Goal: Task Accomplishment & Management: Complete application form

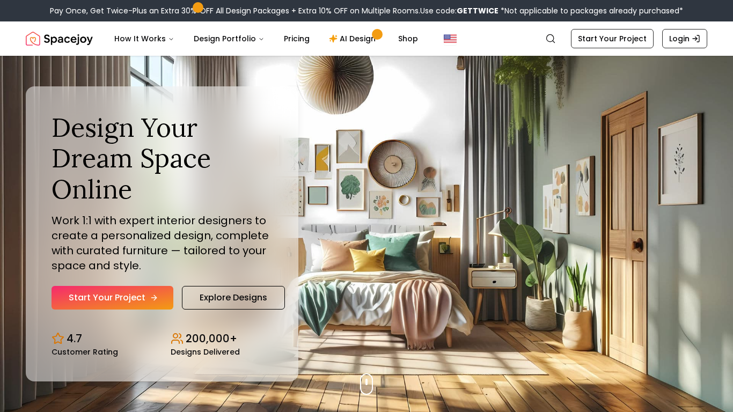
click at [132, 303] on link "Start Your Project" at bounding box center [112, 298] width 122 height 24
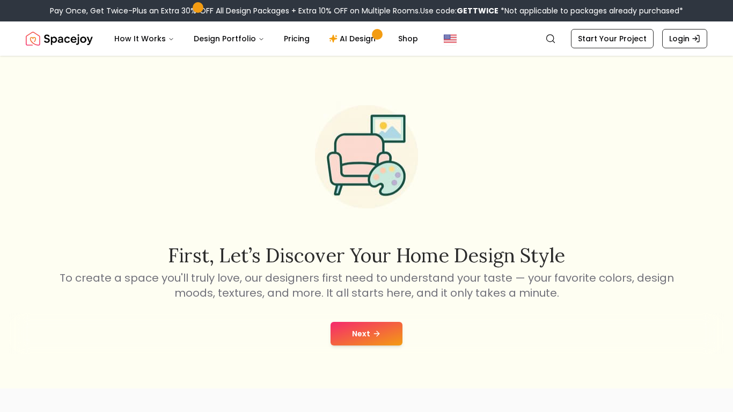
click at [387, 331] on button "Next" at bounding box center [366, 334] width 72 height 24
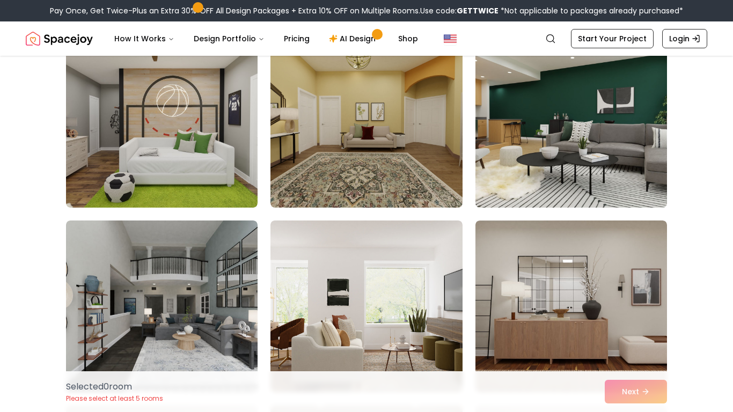
scroll to position [111, 0]
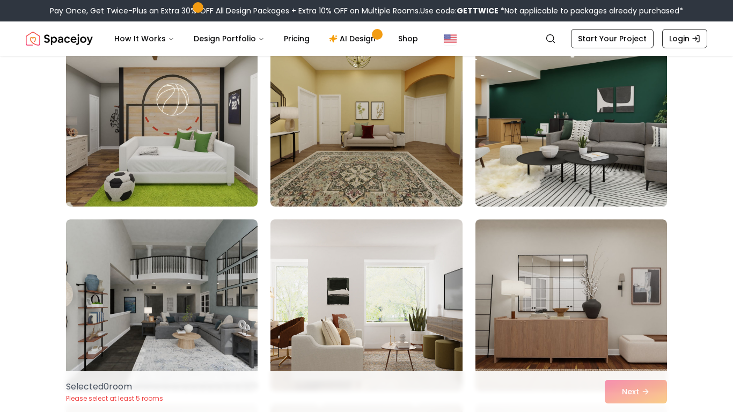
click at [564, 141] on img at bounding box center [570, 121] width 201 height 180
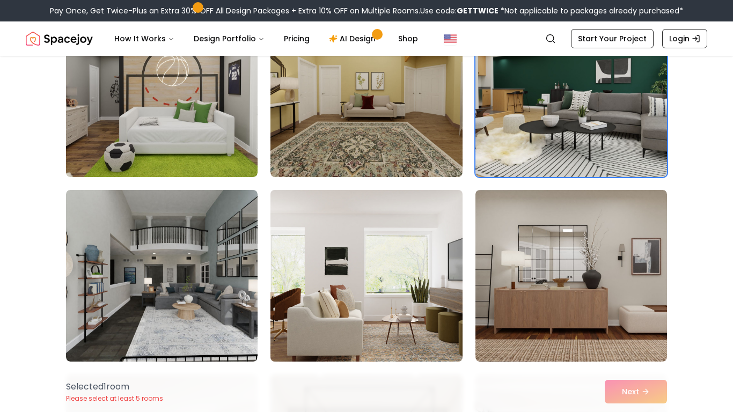
scroll to position [150, 0]
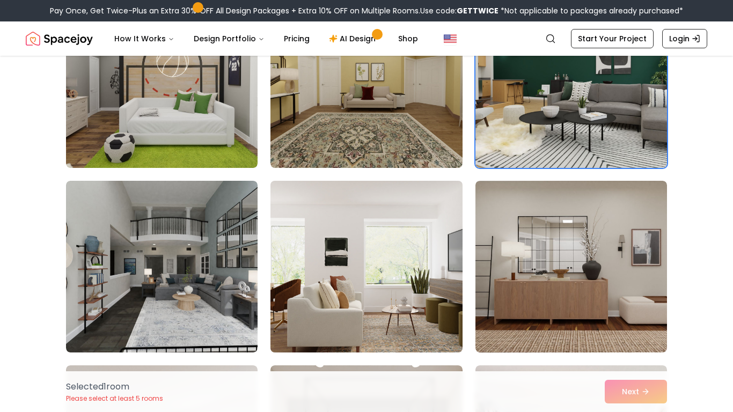
click at [426, 226] on img at bounding box center [365, 266] width 201 height 180
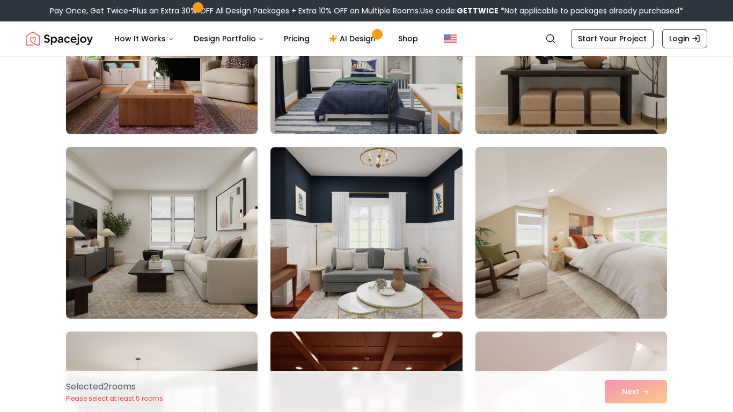
scroll to position [749, 0]
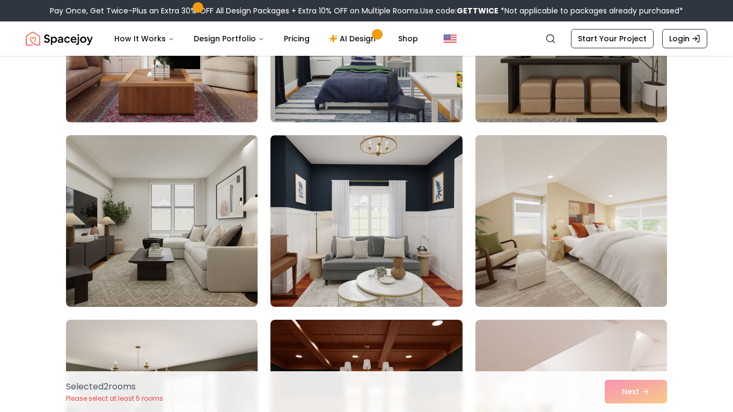
click at [533, 247] on img at bounding box center [570, 221] width 201 height 180
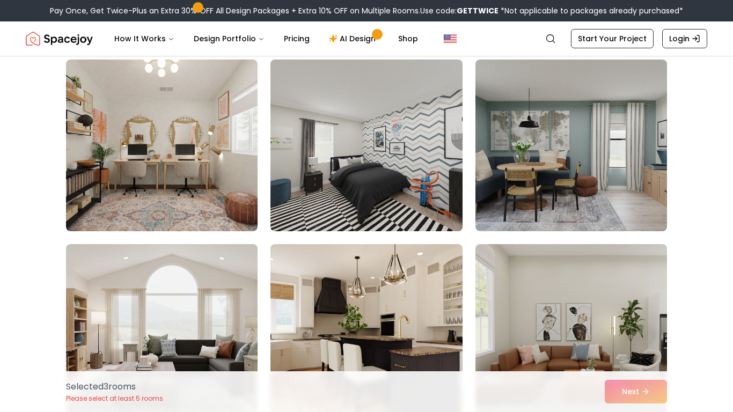
scroll to position [1379, 0]
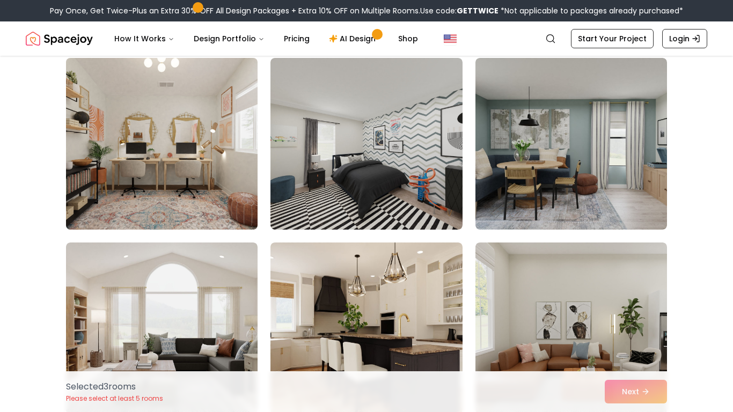
click at [239, 200] on img at bounding box center [161, 144] width 201 height 180
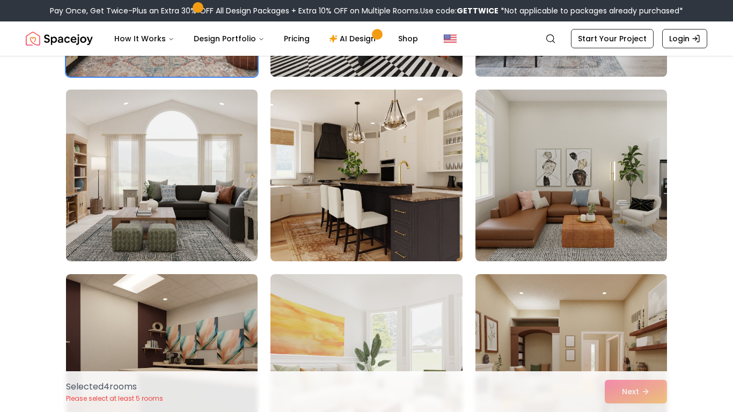
scroll to position [1626, 0]
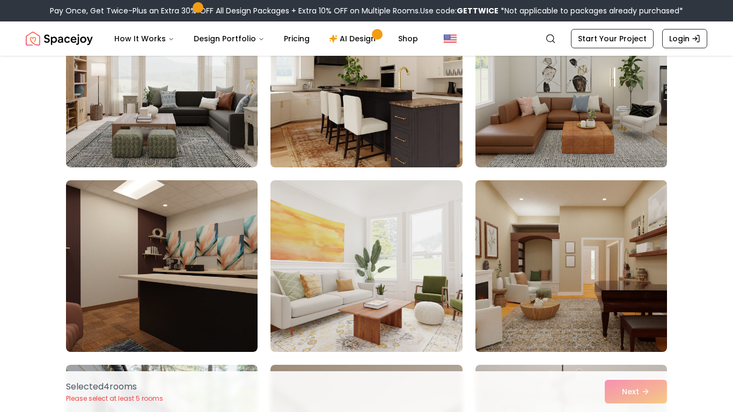
click at [601, 301] on img at bounding box center [570, 266] width 201 height 180
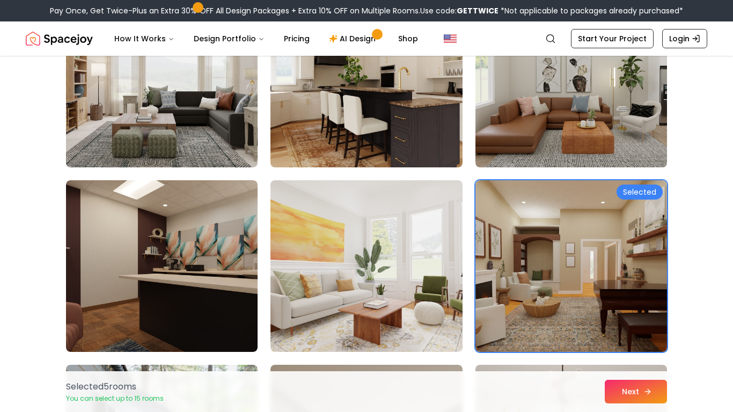
click at [614, 396] on button "Next" at bounding box center [635, 392] width 62 height 24
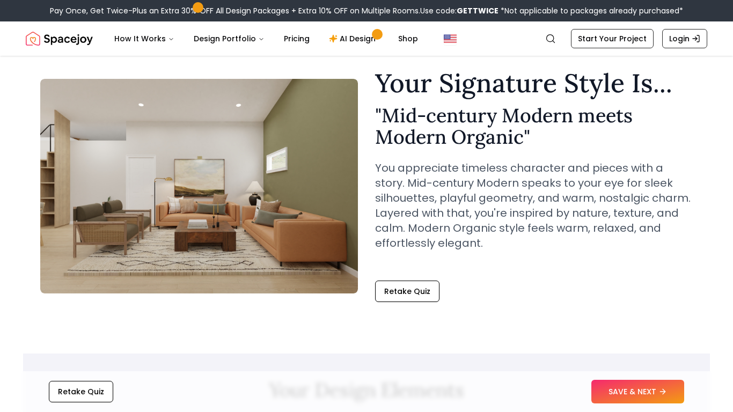
scroll to position [32, 0]
click at [618, 384] on button "SAVE & NEXT" at bounding box center [637, 392] width 93 height 24
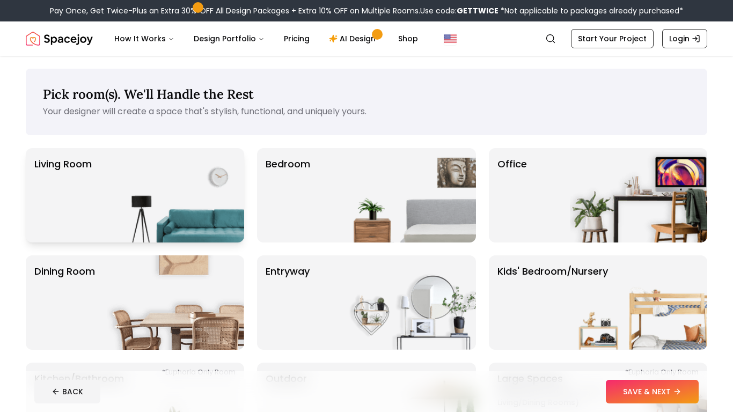
click at [217, 199] on img at bounding box center [175, 195] width 137 height 94
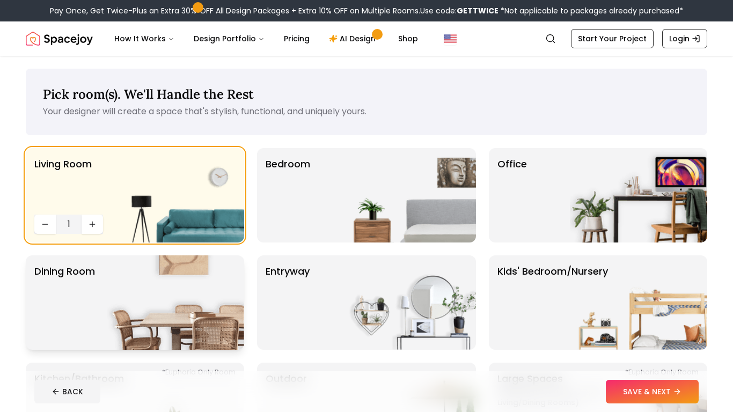
click at [207, 272] on img at bounding box center [175, 302] width 137 height 94
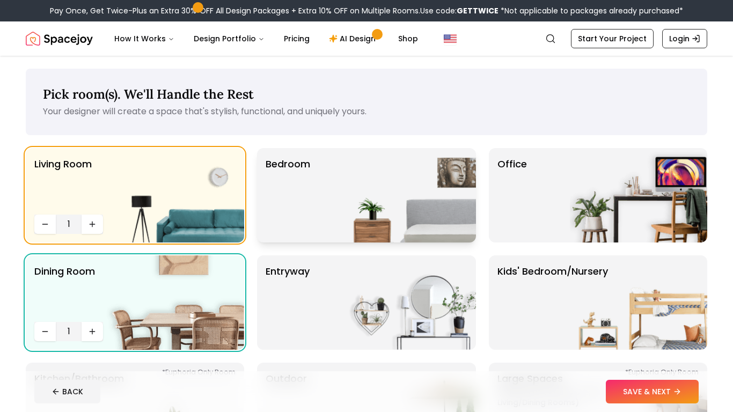
click at [403, 239] on img at bounding box center [406, 195] width 137 height 94
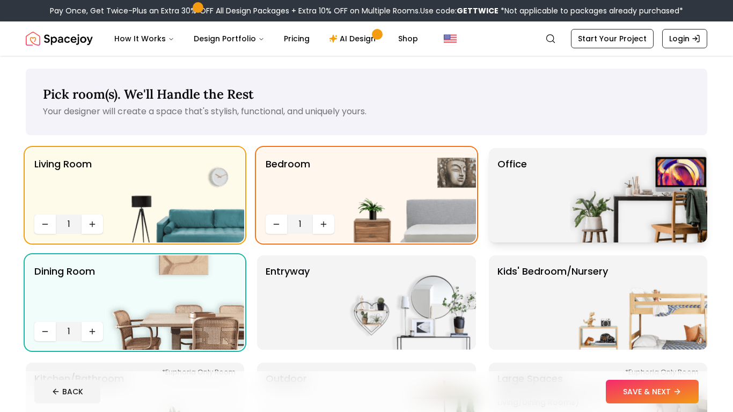
click at [650, 192] on img at bounding box center [638, 195] width 137 height 94
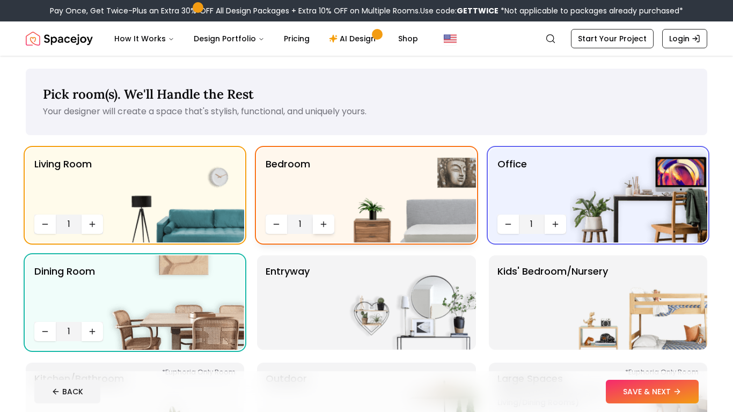
click at [326, 223] on icon "Increase quantity" at bounding box center [323, 224] width 9 height 9
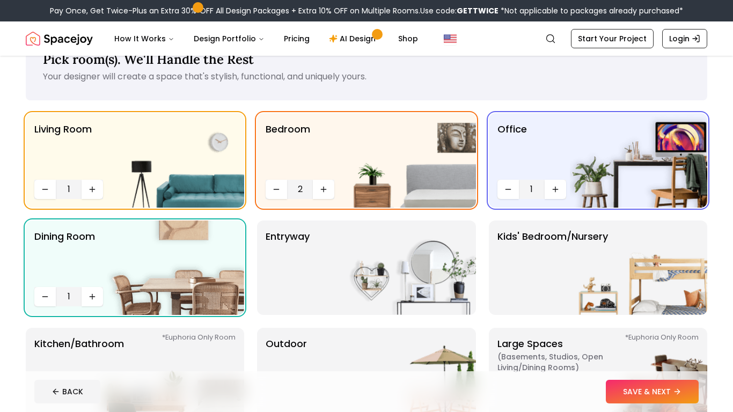
scroll to position [39, 0]
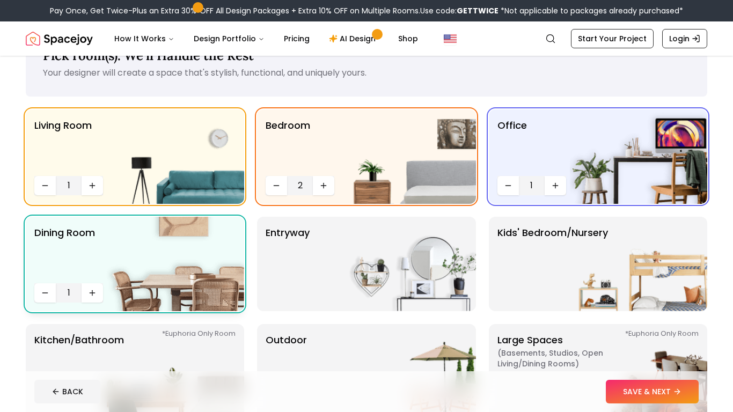
click at [137, 247] on img at bounding box center [175, 264] width 137 height 94
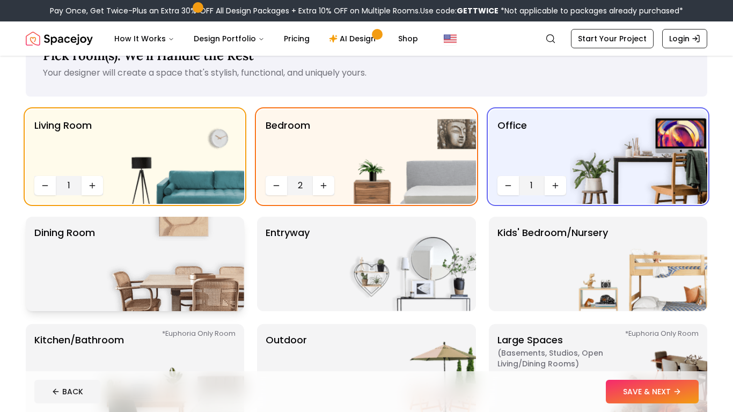
click at [137, 247] on img at bounding box center [175, 264] width 137 height 94
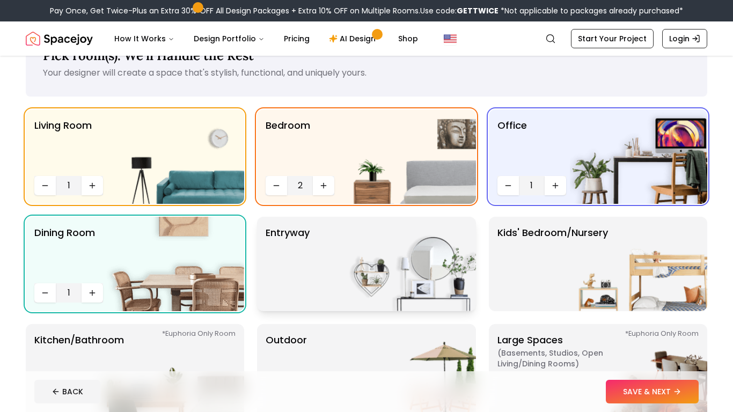
click at [281, 291] on p "entryway" at bounding box center [287, 263] width 44 height 77
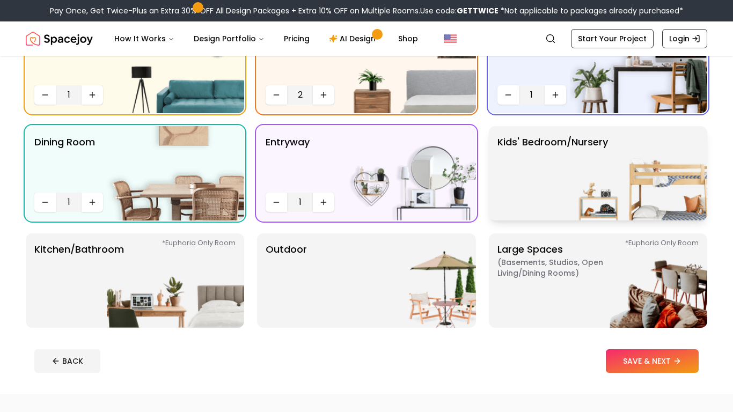
scroll to position [132, 0]
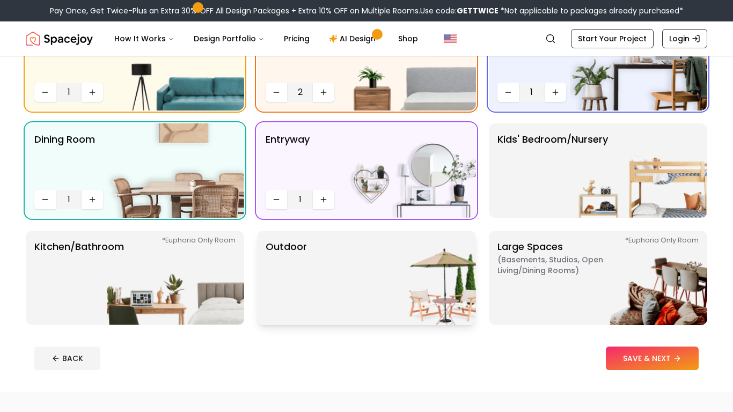
click at [426, 296] on img at bounding box center [406, 278] width 137 height 94
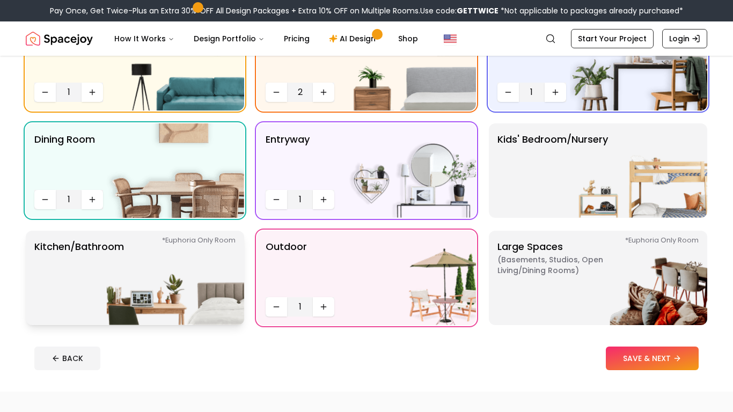
click at [225, 285] on img at bounding box center [175, 278] width 137 height 94
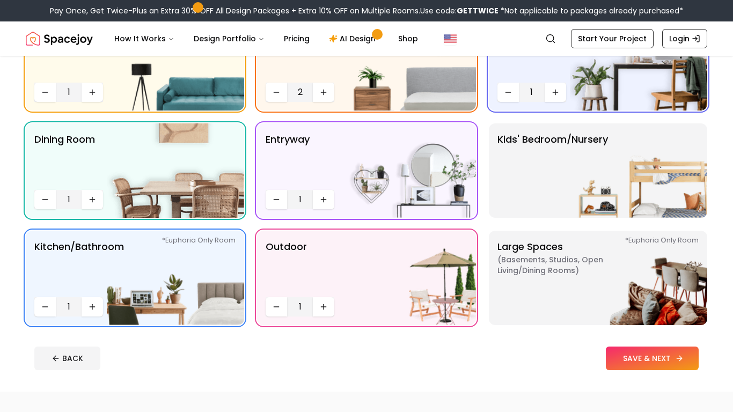
click at [641, 364] on button "SAVE & NEXT" at bounding box center [652, 358] width 93 height 24
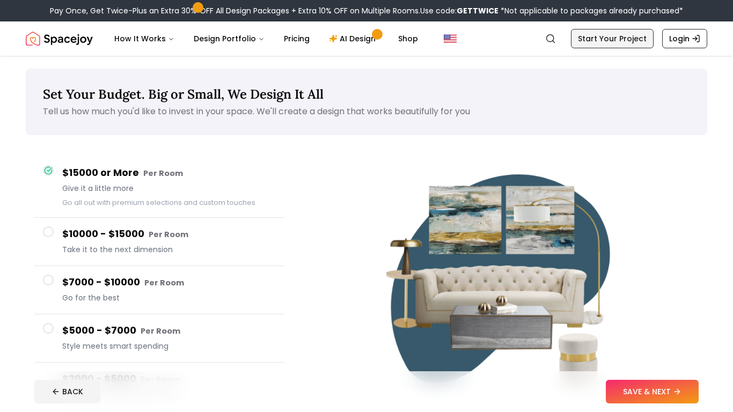
click at [622, 34] on link "Start Your Project" at bounding box center [612, 38] width 83 height 19
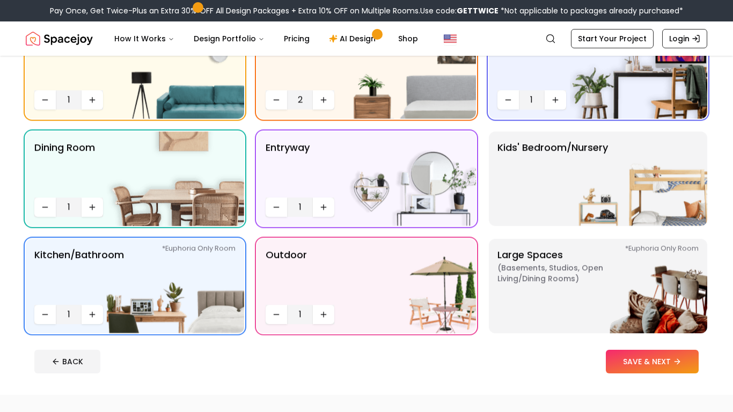
scroll to position [132, 0]
